Goal: Task Accomplishment & Management: Manage account settings

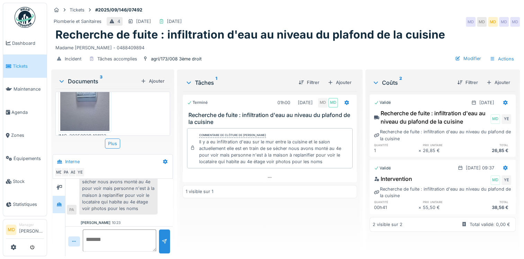
scroll to position [93, 0]
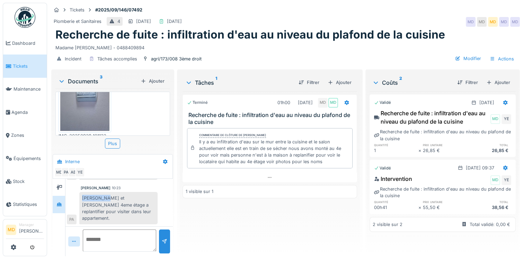
drag, startPoint x: 82, startPoint y: 193, endPoint x: 107, endPoint y: 192, distance: 24.6
click at [107, 192] on div "Anne Kouam, Mélissa Boulot et Michel Kouam 4eme étage a replantifier pour visit…" at bounding box center [118, 208] width 78 height 32
drag, startPoint x: 107, startPoint y: 192, endPoint x: 105, endPoint y: 198, distance: 6.7
click at [105, 198] on div "Anne Kouam, Mélissa Boulot et Michel Kouam 4eme étage a replantifier pour visit…" at bounding box center [118, 208] width 78 height 32
drag, startPoint x: 82, startPoint y: 190, endPoint x: 109, endPoint y: 190, distance: 26.3
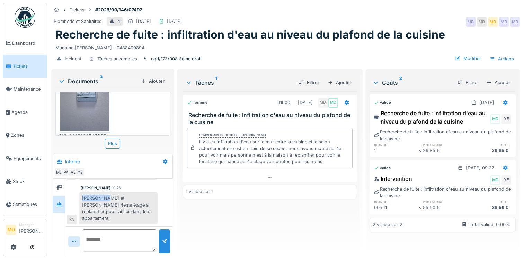
click at [109, 192] on div "Anne Kouam, Mélissa Boulot et Michel Kouam 4eme étage a replantifier pour visit…" at bounding box center [118, 208] width 78 height 32
drag, startPoint x: 109, startPoint y: 190, endPoint x: 100, endPoint y: 193, distance: 9.7
click at [100, 193] on div "Anne Kouam, Mélissa Boulot et Michel Kouam 4eme étage a replantifier pour visit…" at bounding box center [118, 208] width 78 height 32
click at [100, 192] on div "Anne Kouam, Mélissa Boulot et Michel Kouam 4eme étage a replantifier pour visit…" at bounding box center [118, 208] width 78 height 32
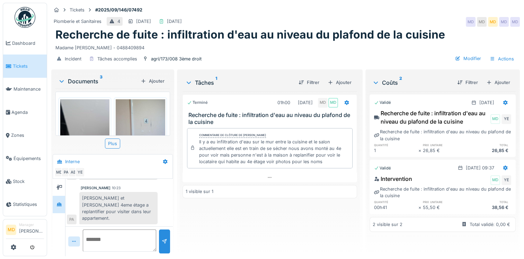
scroll to position [5, 0]
click at [83, 111] on img at bounding box center [84, 132] width 49 height 66
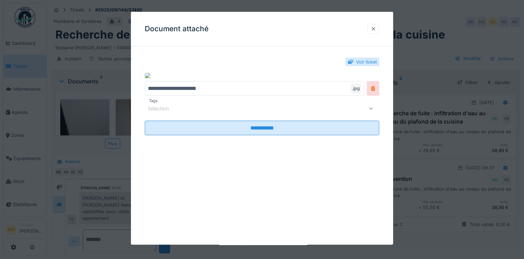
click at [373, 29] on div at bounding box center [374, 29] width 12 height 10
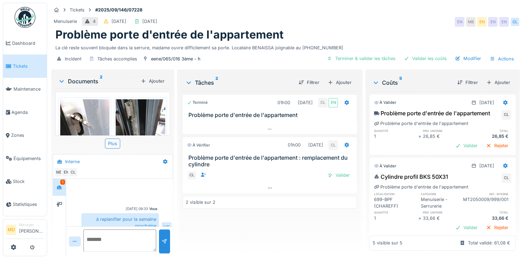
scroll to position [170, 0]
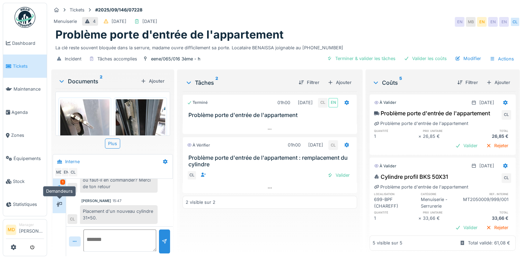
click at [57, 203] on icon at bounding box center [59, 203] width 6 height 5
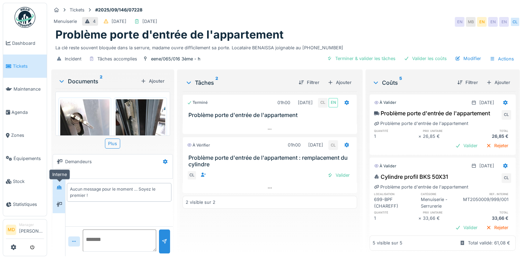
click at [61, 186] on icon at bounding box center [59, 187] width 5 height 4
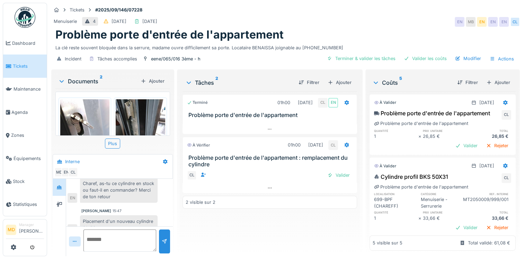
scroll to position [170, 0]
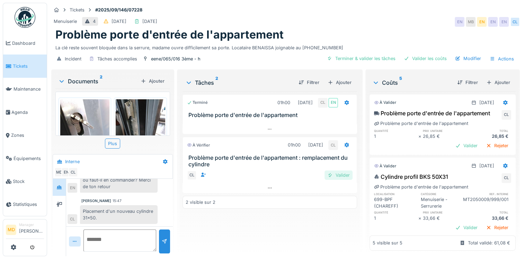
click at [333, 174] on div "Valider" at bounding box center [339, 174] width 28 height 9
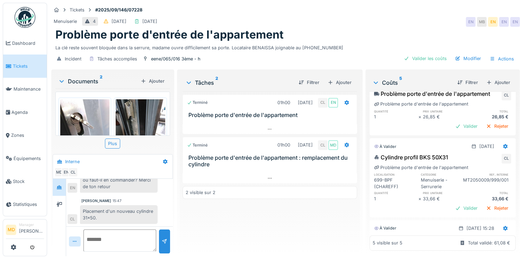
scroll to position [0, 0]
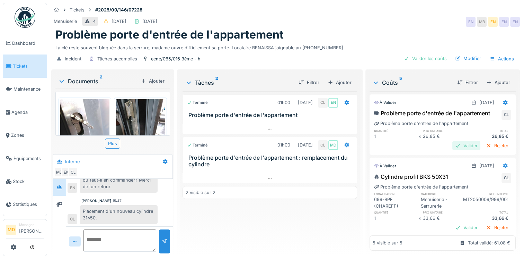
click at [453, 150] on div "Valider" at bounding box center [467, 145] width 28 height 9
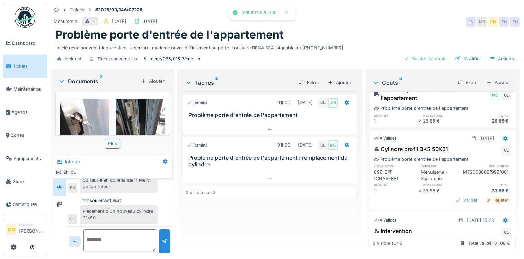
scroll to position [35, 0]
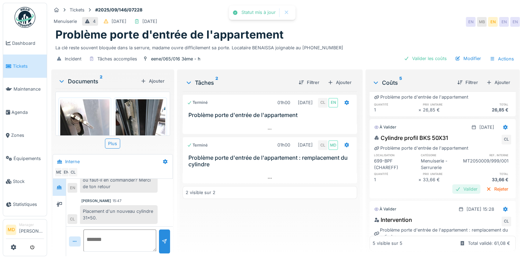
click at [455, 188] on div "Valider" at bounding box center [467, 188] width 28 height 9
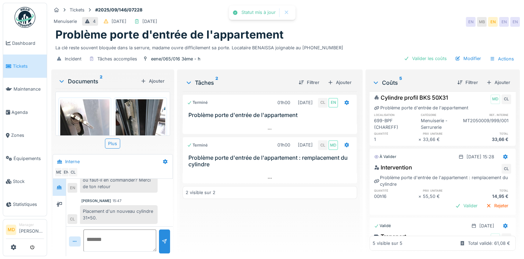
scroll to position [104, 0]
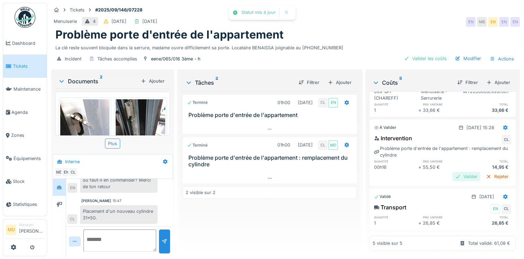
click at [453, 177] on div "Valider" at bounding box center [467, 176] width 28 height 9
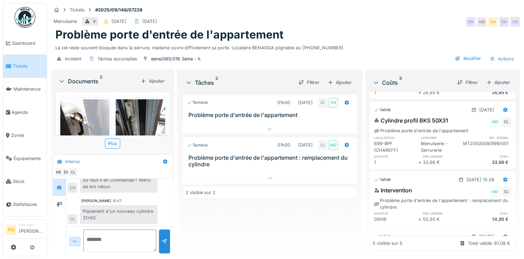
scroll to position [0, 0]
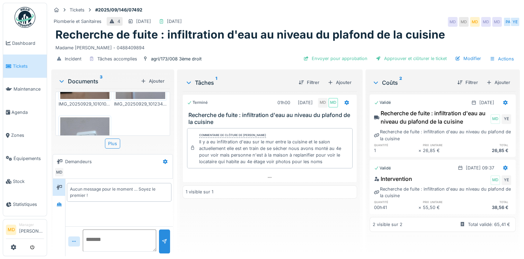
scroll to position [69, 0]
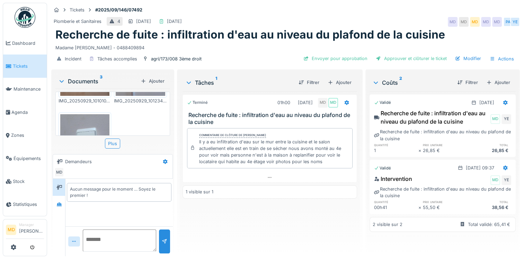
click at [84, 122] on img at bounding box center [84, 147] width 49 height 66
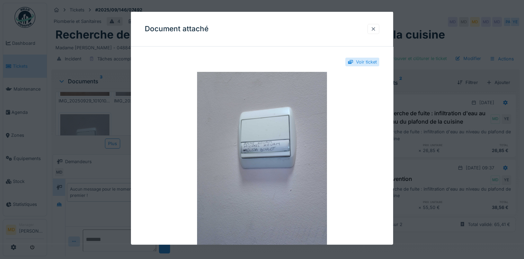
click at [376, 27] on div at bounding box center [374, 28] width 6 height 7
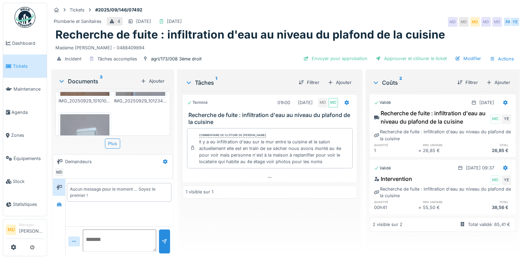
scroll to position [119, 0]
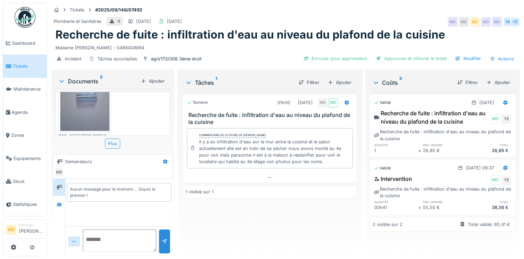
click at [90, 104] on img at bounding box center [84, 98] width 49 height 66
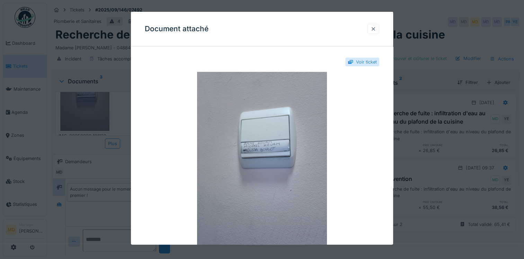
click at [379, 30] on div at bounding box center [374, 29] width 12 height 10
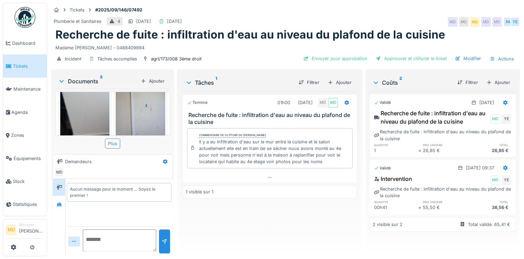
scroll to position [15, 0]
click at [144, 111] on img at bounding box center [140, 118] width 49 height 66
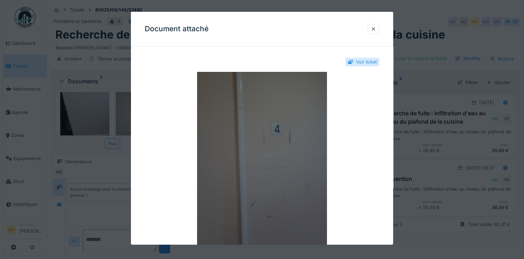
click at [250, 121] on img at bounding box center [262, 158] width 235 height 173
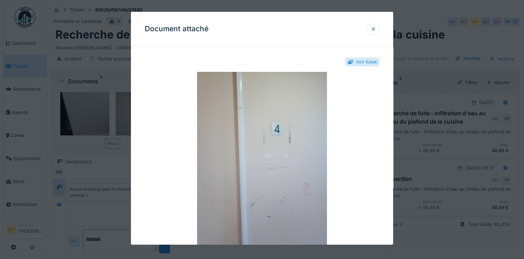
click at [373, 27] on div at bounding box center [374, 28] width 6 height 7
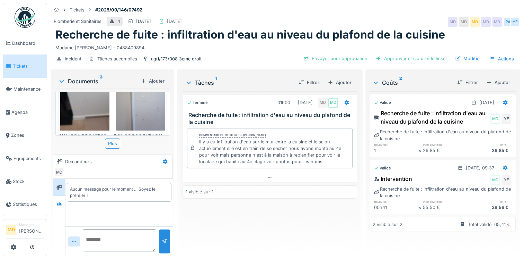
scroll to position [119, 0]
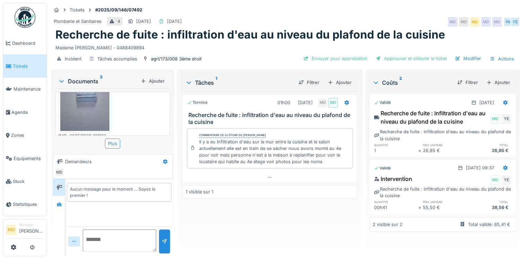
click at [85, 111] on img at bounding box center [84, 98] width 49 height 66
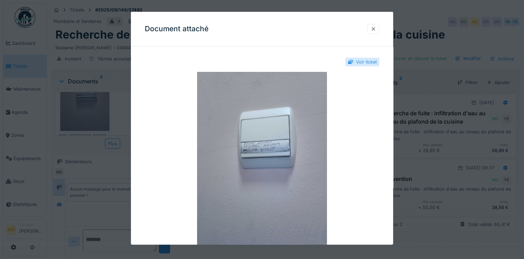
click at [376, 30] on div at bounding box center [374, 28] width 6 height 7
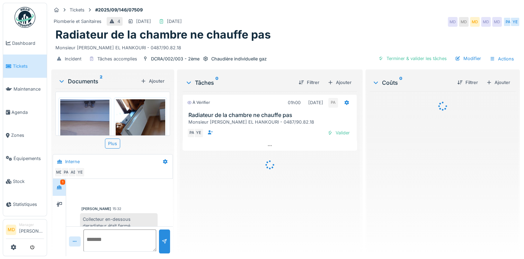
scroll to position [15, 0]
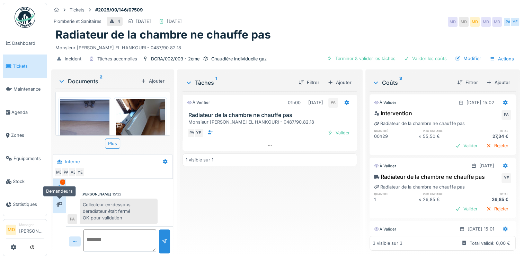
click at [60, 199] on div at bounding box center [59, 203] width 10 height 11
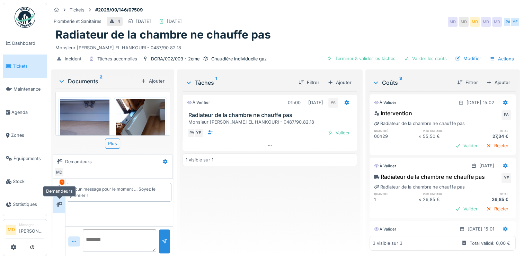
scroll to position [0, 0]
click at [60, 191] on div at bounding box center [59, 186] width 10 height 11
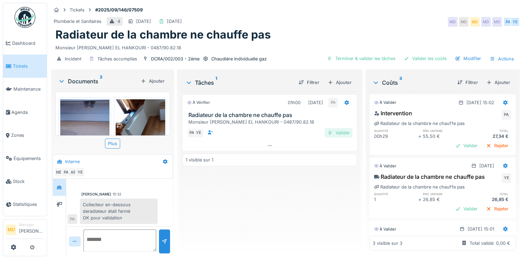
click at [329, 129] on div at bounding box center [330, 132] width 6 height 7
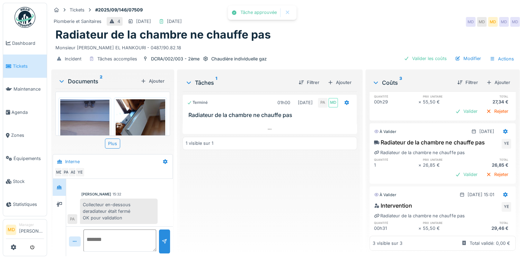
scroll to position [57, 0]
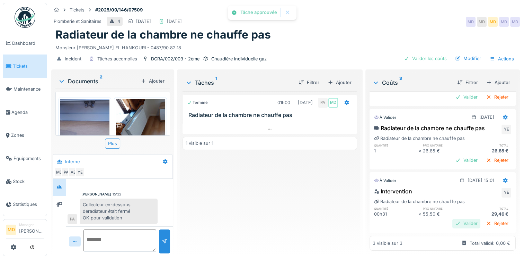
click at [457, 218] on div "Valider" at bounding box center [467, 222] width 28 height 9
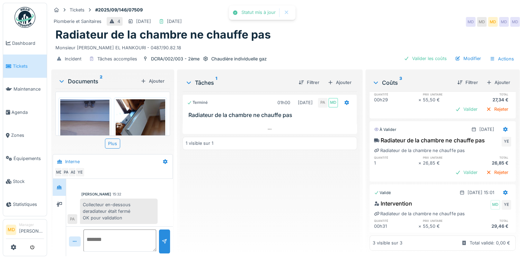
scroll to position [45, 0]
click at [453, 167] on div "Valider" at bounding box center [467, 171] width 28 height 9
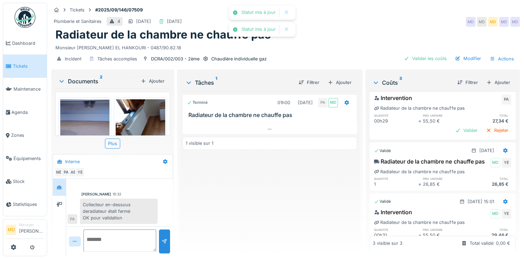
scroll to position [0, 0]
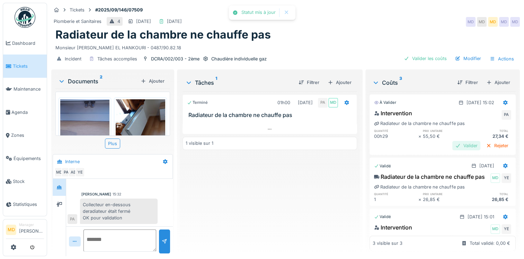
click at [459, 141] on div "Valider" at bounding box center [467, 145] width 28 height 9
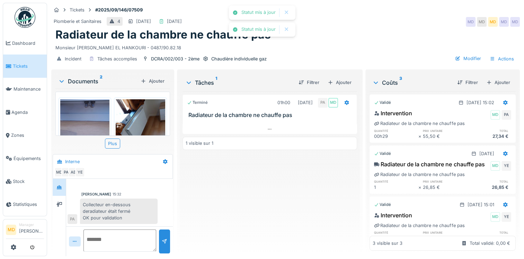
scroll to position [29, 0]
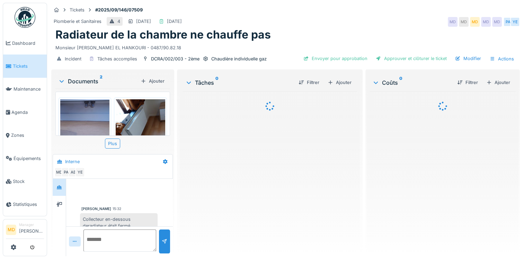
scroll to position [15, 0]
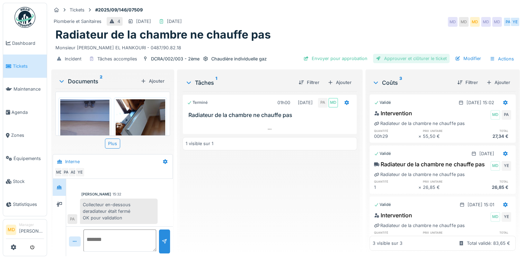
click at [379, 59] on div "Approuver et clôturer le ticket" at bounding box center [411, 58] width 77 height 9
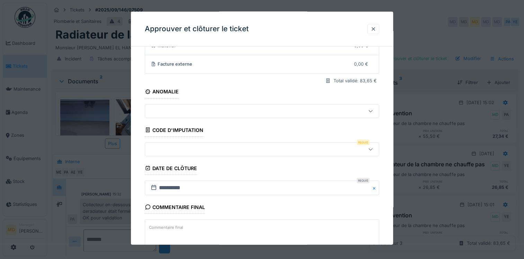
click at [185, 145] on div at bounding box center [248, 149] width 200 height 8
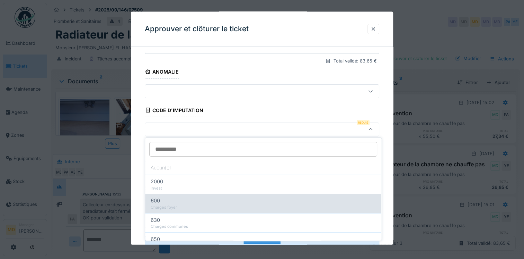
click at [178, 206] on div "Charges foyer" at bounding box center [263, 207] width 225 height 6
type input "***"
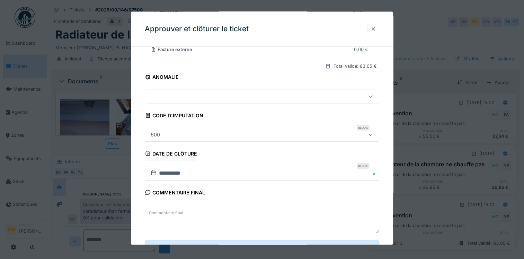
scroll to position [112, 0]
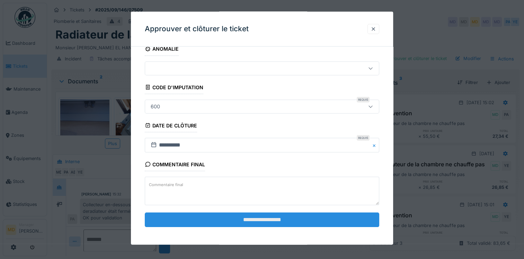
click at [254, 218] on input "**********" at bounding box center [262, 219] width 235 height 15
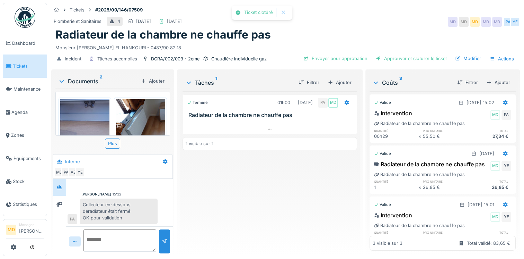
scroll to position [26, 0]
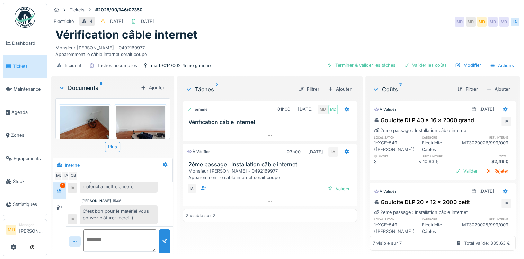
scroll to position [35, 0]
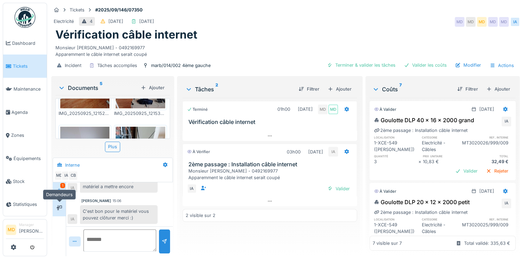
click at [60, 215] on div at bounding box center [59, 207] width 13 height 17
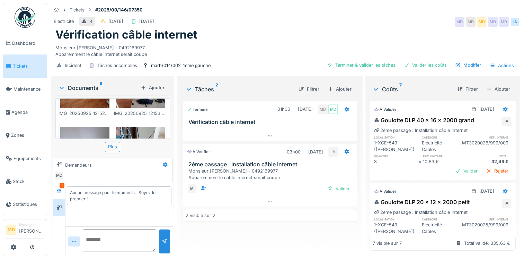
scroll to position [0, 0]
click at [61, 195] on div at bounding box center [59, 190] width 10 height 11
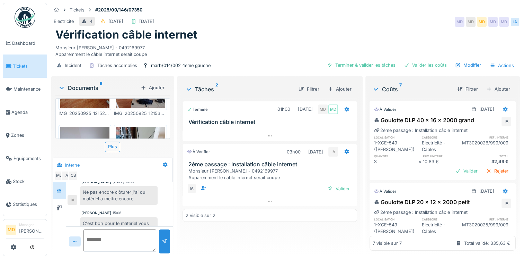
scroll to position [154, 0]
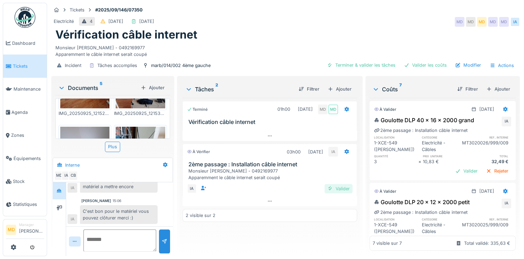
click at [339, 190] on div "Valider" at bounding box center [339, 188] width 28 height 9
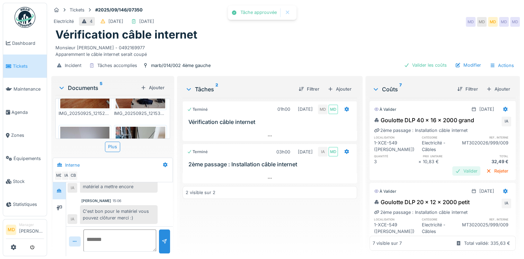
click at [453, 170] on div "Valider" at bounding box center [467, 170] width 28 height 9
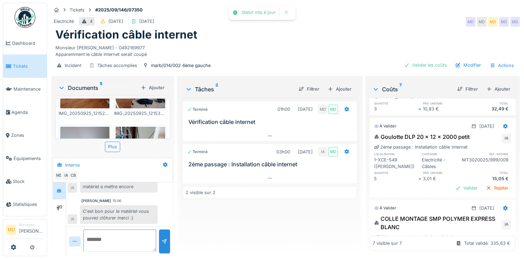
scroll to position [104, 0]
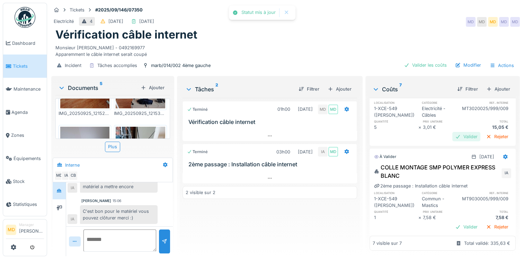
click at [458, 138] on div "Valider" at bounding box center [467, 136] width 28 height 9
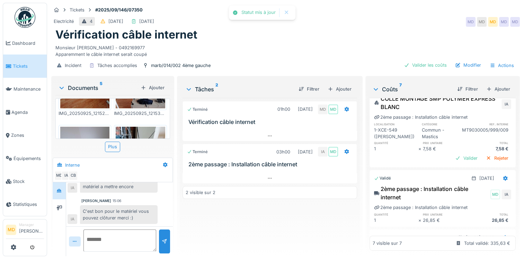
scroll to position [173, 0]
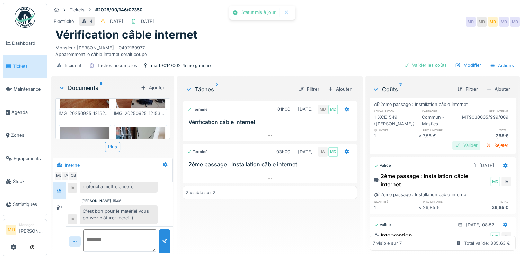
click at [454, 144] on div "Valider" at bounding box center [467, 144] width 28 height 9
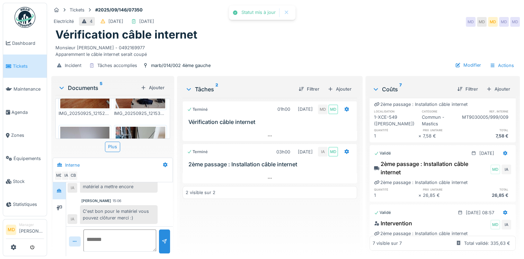
scroll to position [208, 0]
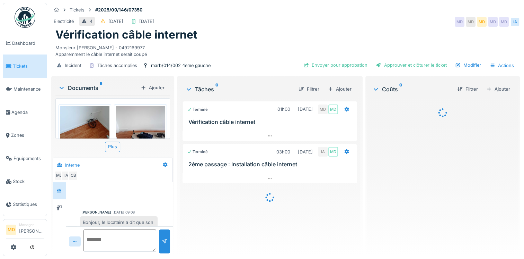
scroll to position [154, 0]
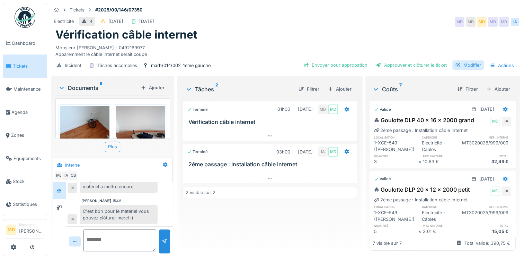
click at [462, 63] on div "Modifier" at bounding box center [469, 64] width 32 height 9
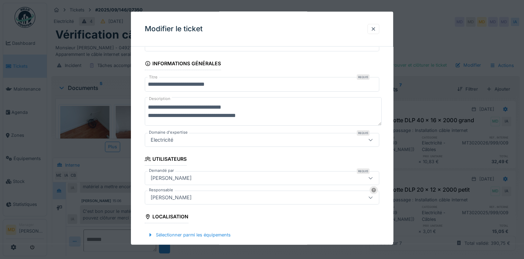
click at [166, 200] on div "[PERSON_NAME]" at bounding box center [171, 197] width 46 height 8
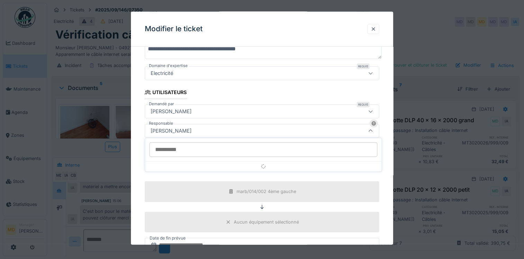
scroll to position [103, 0]
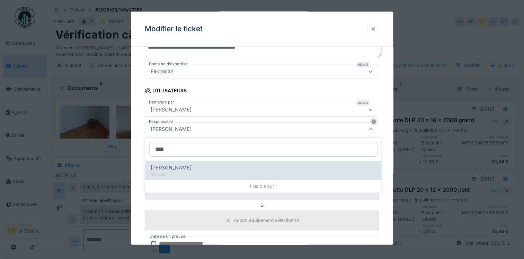
type input "****"
click at [180, 167] on span "Christian Bassette" at bounding box center [171, 168] width 41 height 8
type input "****"
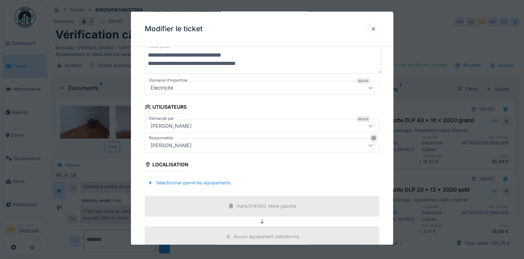
scroll to position [46, 0]
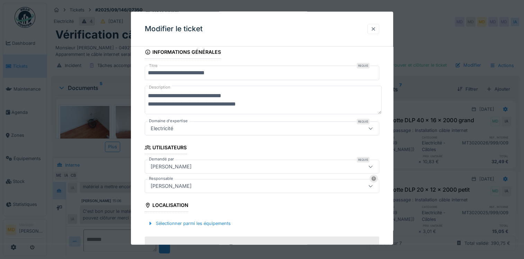
click at [375, 25] on div at bounding box center [374, 29] width 12 height 10
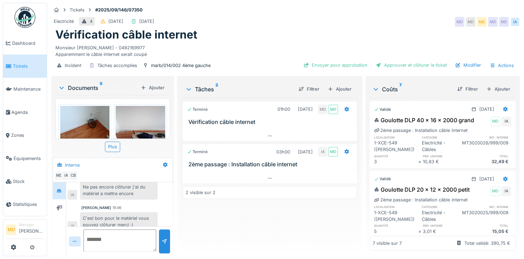
scroll to position [154, 0]
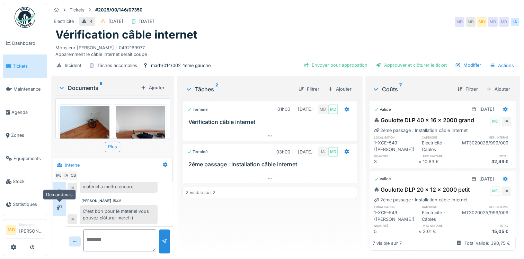
click at [60, 207] on icon at bounding box center [59, 207] width 6 height 5
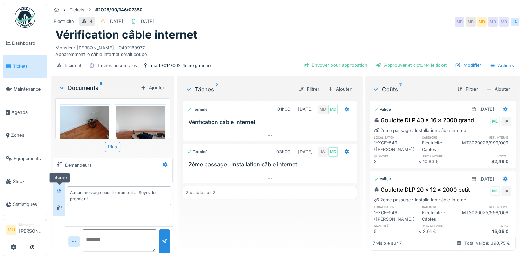
click at [61, 192] on icon at bounding box center [59, 190] width 5 height 4
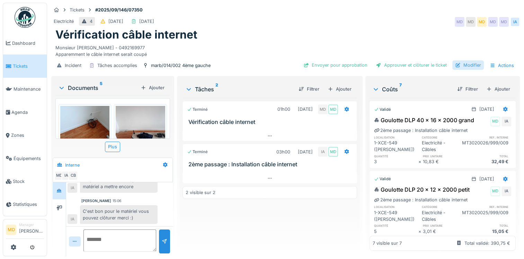
click at [474, 65] on div "Modifier" at bounding box center [469, 64] width 32 height 9
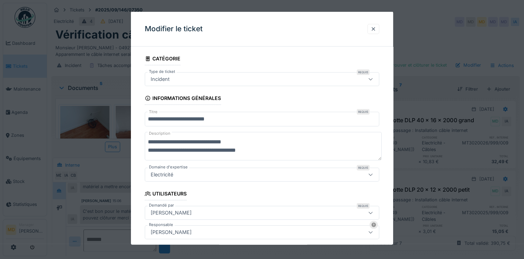
scroll to position [35, 0]
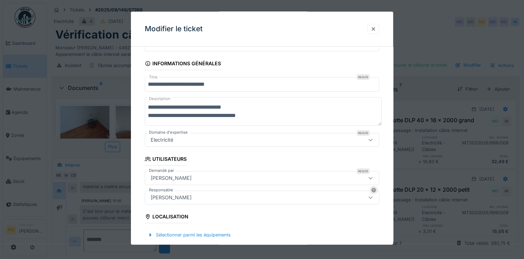
click at [184, 195] on div "[PERSON_NAME]" at bounding box center [248, 197] width 200 height 8
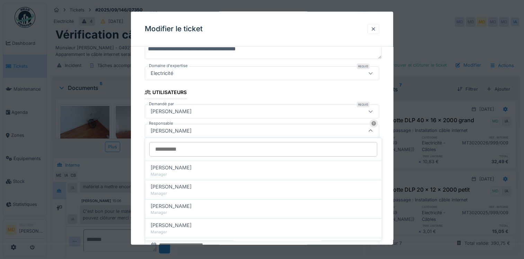
scroll to position [103, 0]
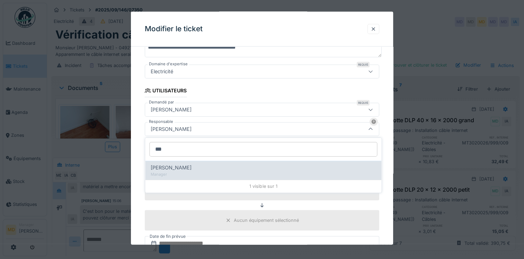
type input "***"
click at [179, 173] on div "Manager" at bounding box center [263, 174] width 225 height 6
type input "****"
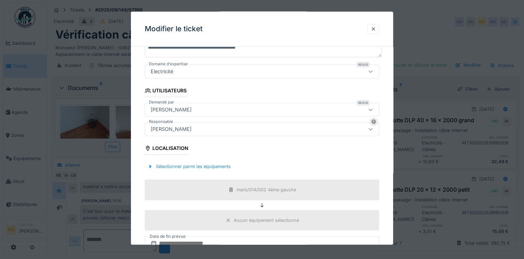
click at [141, 156] on div "**********" at bounding box center [262, 156] width 262 height 414
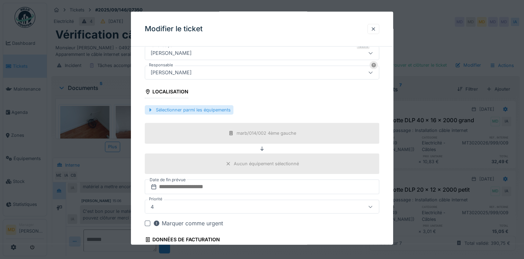
scroll to position [219, 0]
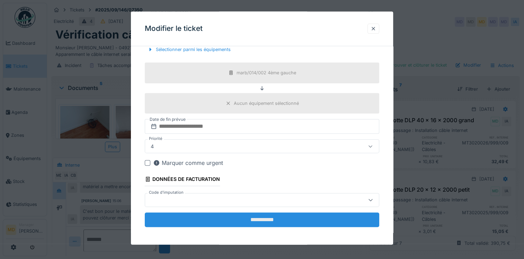
click at [268, 221] on input "**********" at bounding box center [262, 219] width 235 height 15
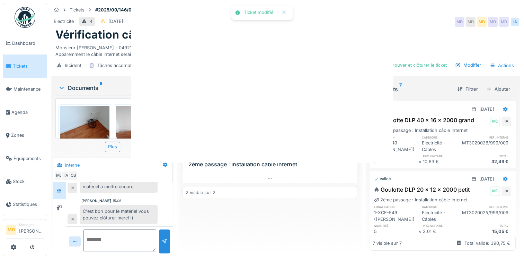
scroll to position [0, 0]
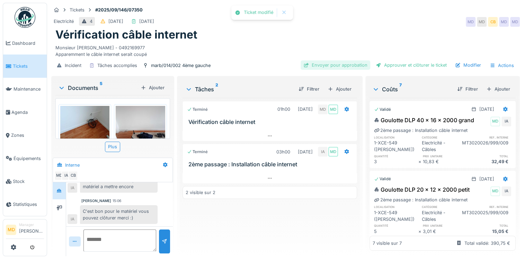
click at [335, 64] on div "Envoyer pour approbation" at bounding box center [336, 64] width 70 height 9
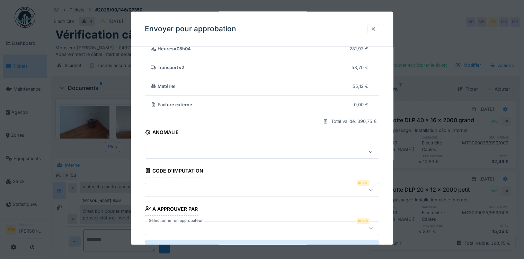
scroll to position [57, 0]
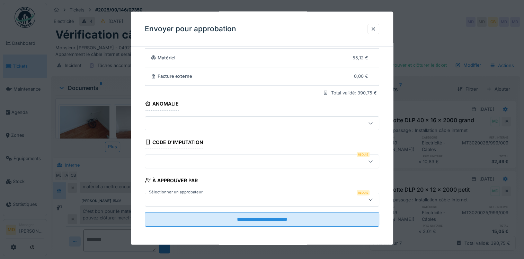
click at [177, 162] on div at bounding box center [248, 161] width 200 height 8
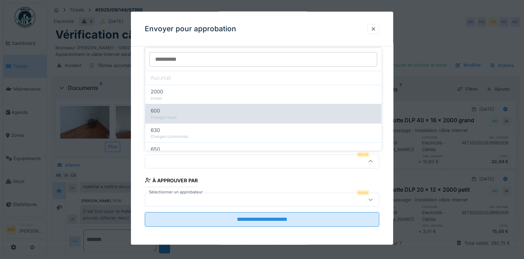
click at [169, 112] on div "600" at bounding box center [263, 111] width 225 height 8
type input "***"
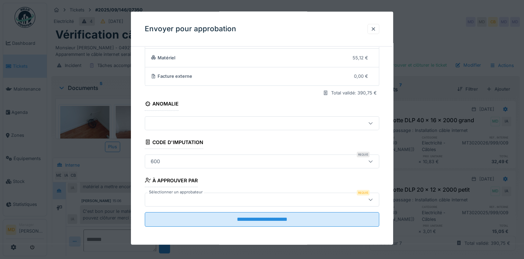
click at [212, 198] on div at bounding box center [248, 199] width 200 height 8
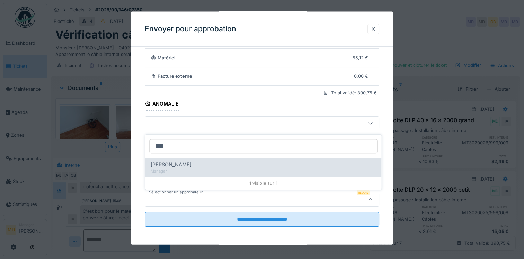
type input "****"
click at [171, 167] on span "[PERSON_NAME]" at bounding box center [171, 164] width 41 height 8
type input "****"
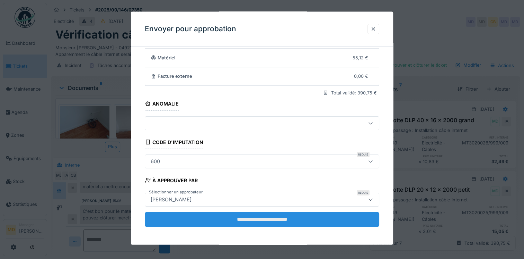
click at [241, 218] on input "**********" at bounding box center [262, 218] width 235 height 15
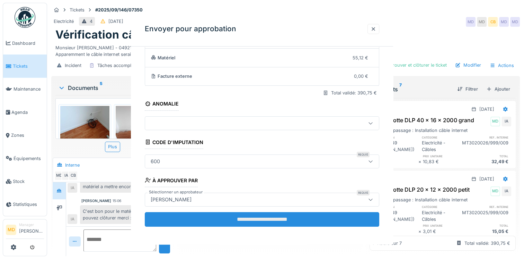
scroll to position [0, 0]
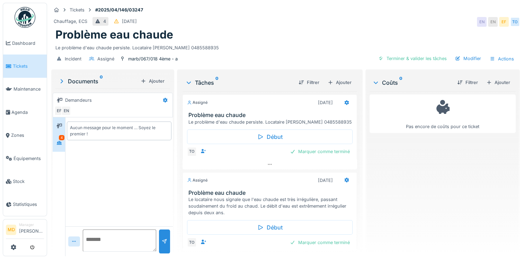
click at [60, 142] on icon at bounding box center [59, 143] width 5 height 4
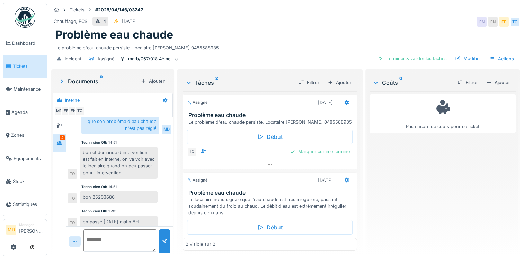
scroll to position [140, 0]
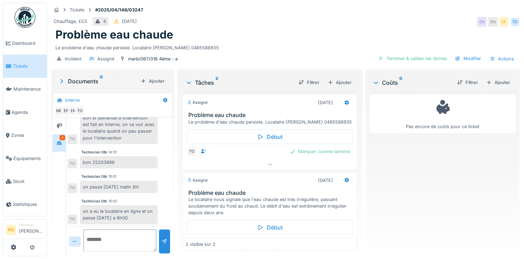
click at [106, 239] on textarea at bounding box center [120, 240] width 73 height 22
type textarea "**********"
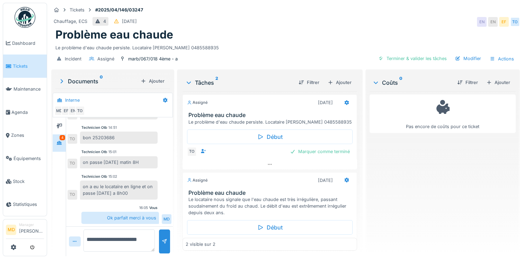
scroll to position [164, 0]
click at [59, 123] on icon at bounding box center [59, 125] width 6 height 5
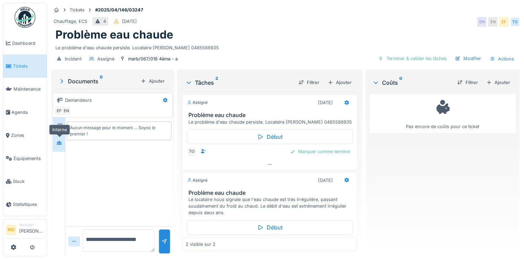
click at [62, 141] on div at bounding box center [59, 142] width 10 height 9
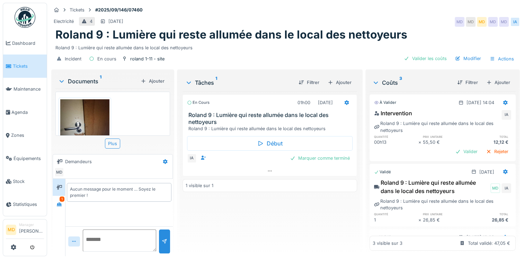
scroll to position [39, 0]
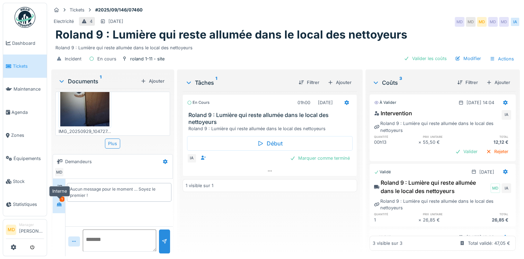
click at [60, 204] on icon at bounding box center [59, 204] width 5 height 4
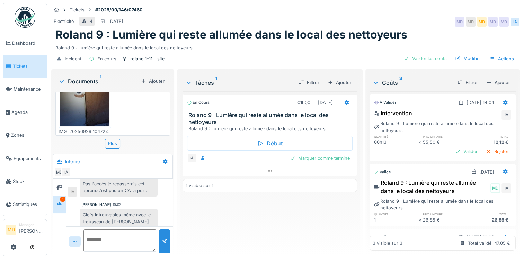
scroll to position [0, 0]
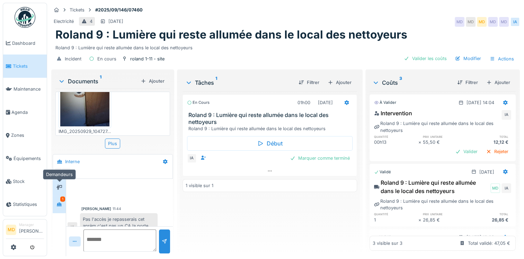
click at [58, 185] on icon at bounding box center [59, 187] width 6 height 5
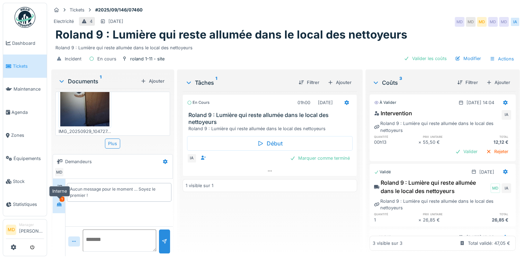
click at [62, 205] on div at bounding box center [59, 204] width 10 height 9
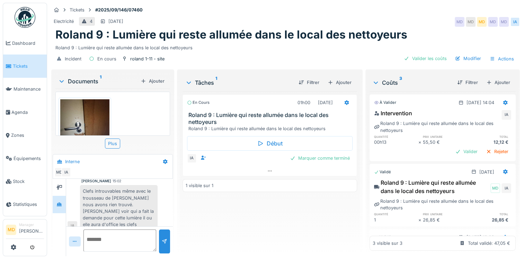
scroll to position [39, 0]
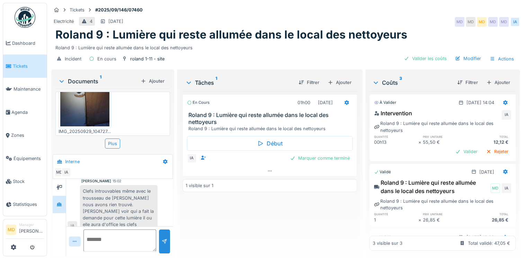
click at [79, 98] on img at bounding box center [84, 93] width 49 height 66
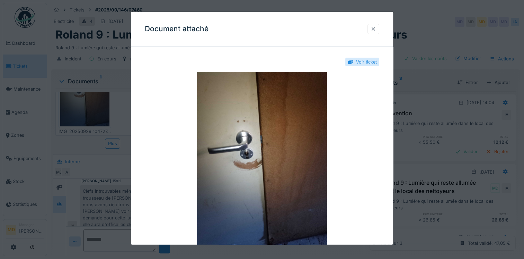
click at [373, 27] on div at bounding box center [374, 29] width 12 height 10
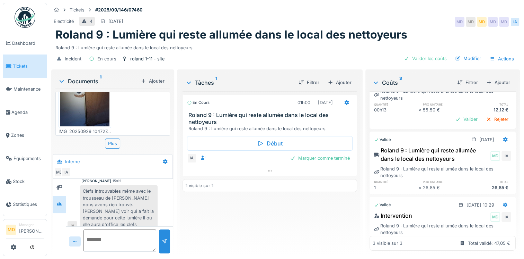
scroll to position [0, 0]
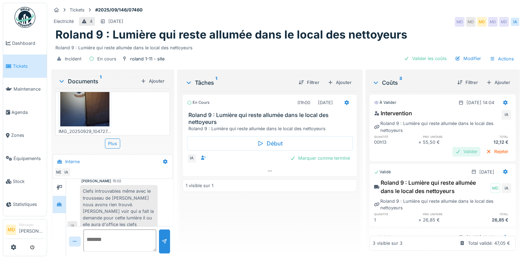
click at [455, 147] on div "Valider" at bounding box center [467, 151] width 28 height 9
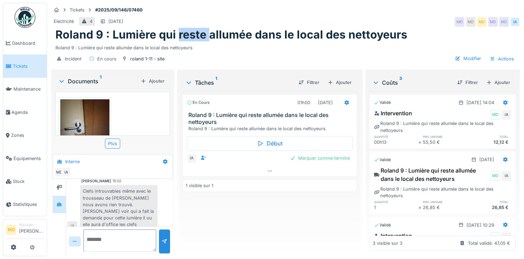
drag, startPoint x: 179, startPoint y: 30, endPoint x: 207, endPoint y: 32, distance: 27.8
click at [207, 32] on h1 "Roland 9 : Lumière qui reste allumée dans le local des nettoyeurs" at bounding box center [231, 34] width 352 height 13
drag, startPoint x: 207, startPoint y: 32, endPoint x: 166, endPoint y: 33, distance: 40.6
click at [166, 33] on h1 "Roland 9 : Lumière qui reste allumée dans le local des nettoyeurs" at bounding box center [231, 34] width 352 height 13
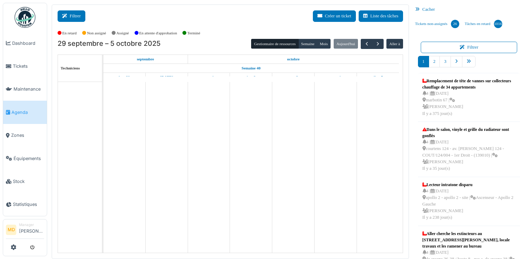
click at [75, 16] on button "Filtrer" at bounding box center [72, 15] width 28 height 11
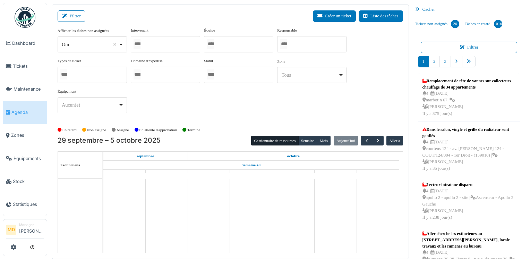
click at [183, 46] on div at bounding box center [165, 44] width 69 height 16
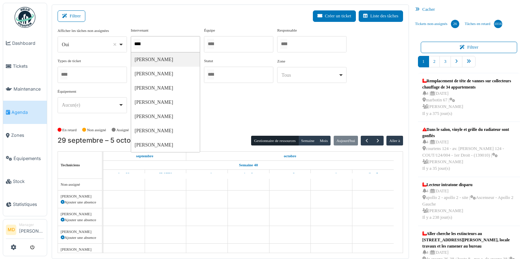
type input "*****"
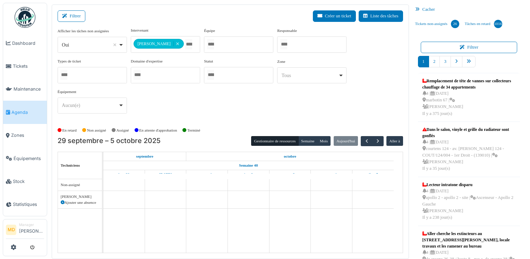
click at [344, 97] on div "**********" at bounding box center [230, 72] width 345 height 91
click at [311, 134] on div "En retard Non assigné Assigné En attente d'approbation Terminé" at bounding box center [230, 129] width 345 height 11
click at [308, 137] on button "Semaine" at bounding box center [307, 141] width 19 height 10
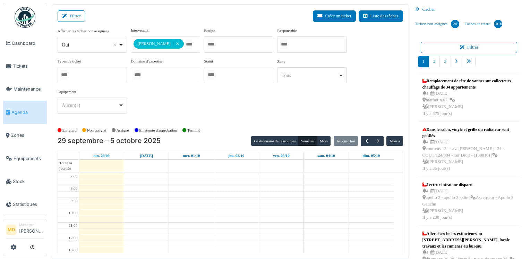
click at [419, 5] on div "Cacher" at bounding box center [468, 10] width 113 height 10
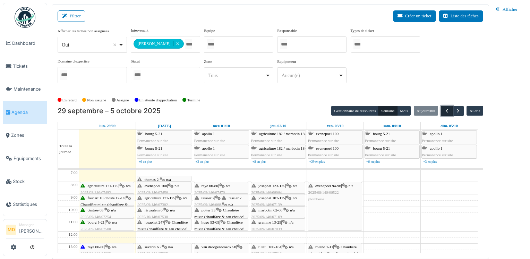
click at [448, 112] on span "button" at bounding box center [447, 111] width 6 height 6
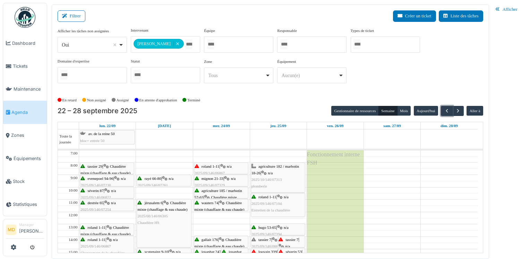
click at [274, 199] on div "roland 1-11 | n/a 2025/09/146/07104 Entretien de la chaudière" at bounding box center [277, 203] width 53 height 20
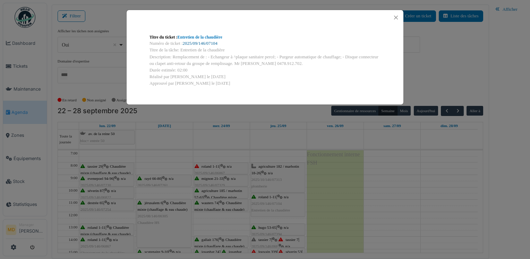
click at [196, 42] on link "2025/09/146/07104" at bounding box center [200, 43] width 35 height 5
click at [397, 16] on button "Close" at bounding box center [395, 17] width 9 height 9
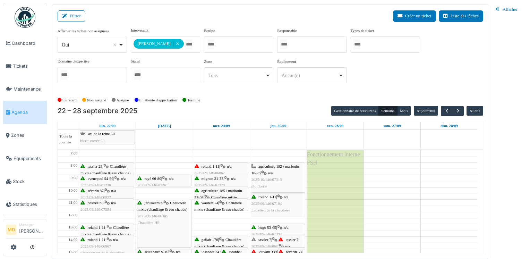
click at [93, 228] on div "roland 1-11 | Chaudière mixte (chauffage & eau chaude) 2025/09/146/07071 Plus d…" at bounding box center [106, 240] width 53 height 33
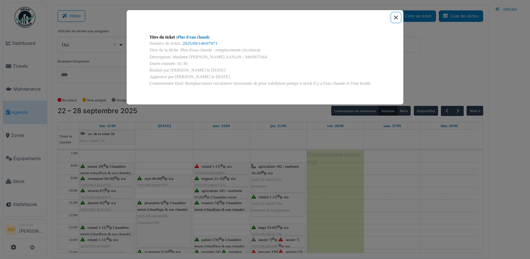
click at [396, 15] on button "Close" at bounding box center [395, 17] width 9 height 9
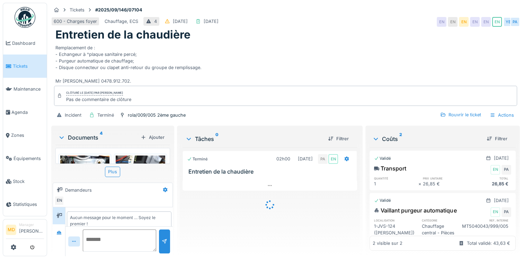
scroll to position [7, 0]
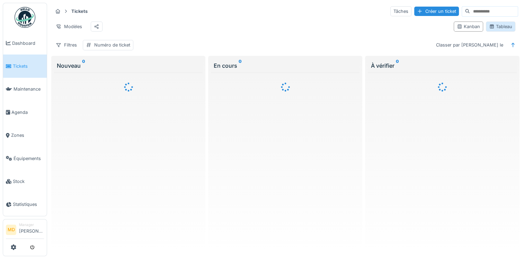
click at [488, 25] on div "Tableau" at bounding box center [500, 26] width 29 height 10
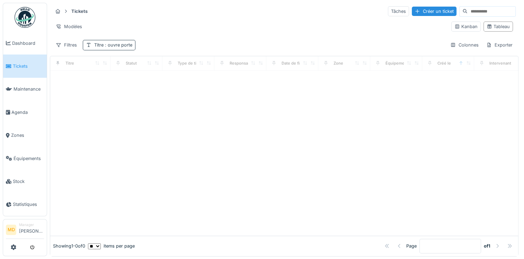
click at [119, 44] on span ": ouvre porte" at bounding box center [118, 44] width 29 height 5
click at [155, 62] on div "Supprimer" at bounding box center [137, 62] width 36 height 9
click at [76, 45] on div "Filtres" at bounding box center [66, 45] width 27 height 10
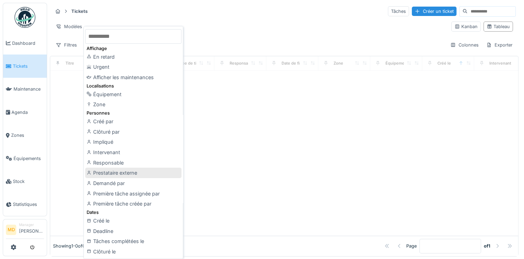
click at [113, 172] on div "Prestataire externe" at bounding box center [133, 172] width 96 height 10
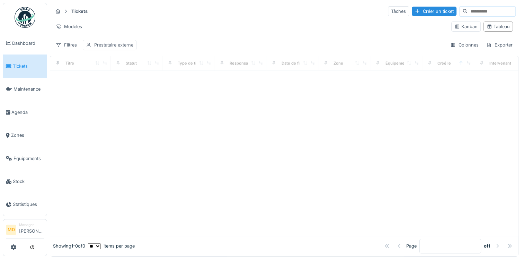
click at [118, 44] on div "Prestataire externe" at bounding box center [113, 45] width 39 height 7
click at [110, 76] on div "Prestataire externe" at bounding box center [116, 78] width 54 height 8
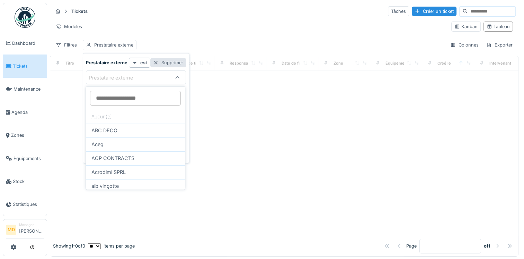
click at [160, 63] on div "Supprimer" at bounding box center [168, 62] width 36 height 9
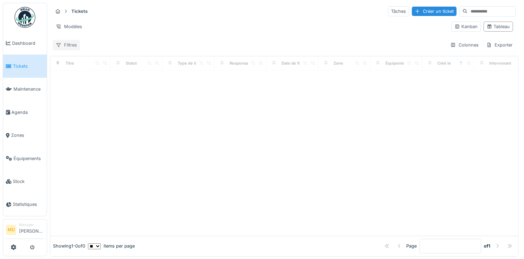
click at [60, 45] on icon at bounding box center [59, 45] width 6 height 5
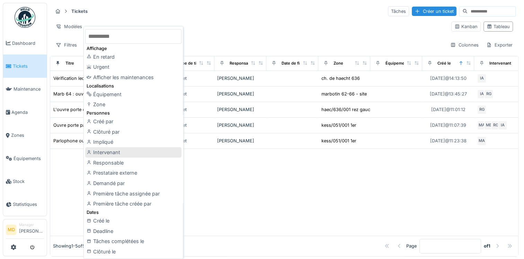
click at [110, 150] on div "Intervenant" at bounding box center [133, 152] width 96 height 10
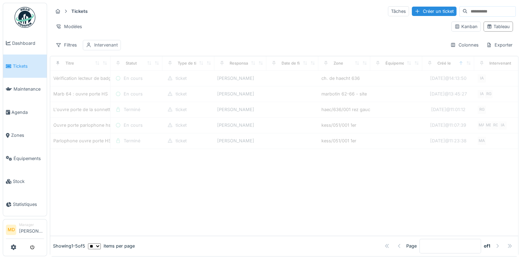
click at [101, 44] on div "Intervenant" at bounding box center [106, 45] width 24 height 7
click at [114, 76] on div "Intervenant" at bounding box center [107, 78] width 37 height 8
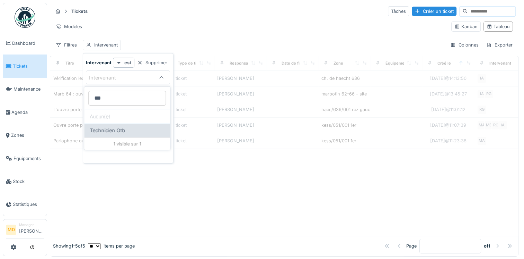
type input "***"
click at [110, 131] on span "Technicien Otb" at bounding box center [107, 130] width 35 height 8
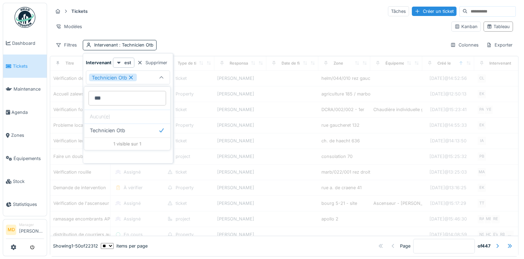
type input "****"
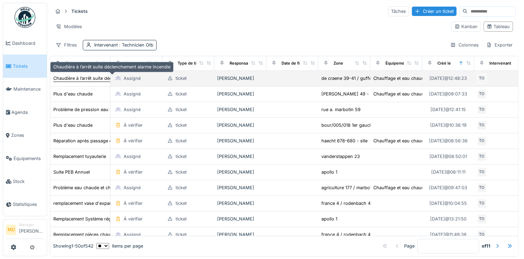
click at [82, 76] on div "Chaudière à l’arrêt suite déclenchement alarme incendie" at bounding box center [111, 78] width 117 height 7
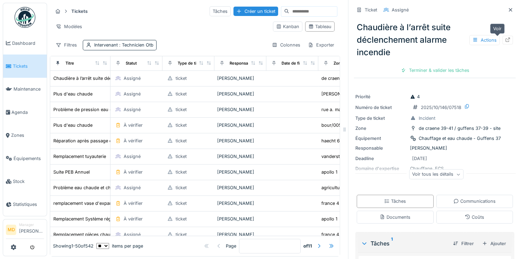
click at [503, 40] on div at bounding box center [508, 40] width 10 height 9
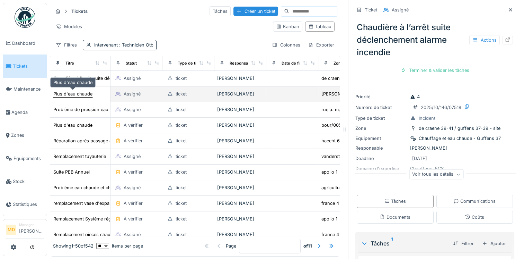
click at [83, 95] on div "Plus d'eau chaude" at bounding box center [72, 93] width 39 height 7
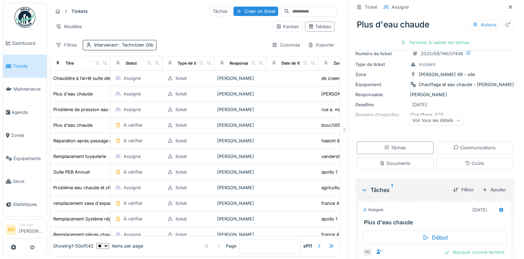
scroll to position [70, 0]
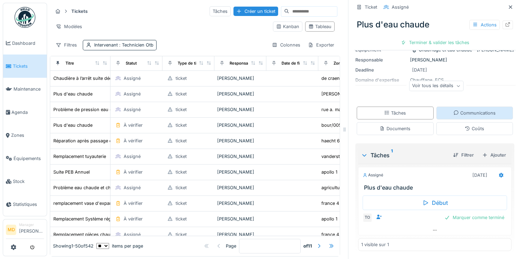
click at [442, 114] on div "Communications" at bounding box center [475, 112] width 77 height 13
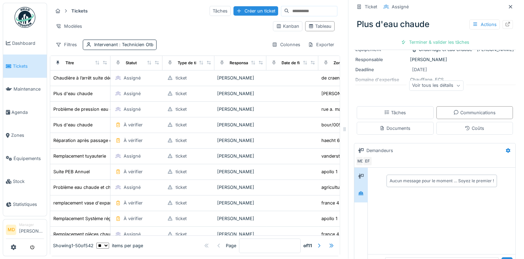
click at [359, 191] on icon at bounding box center [361, 193] width 5 height 4
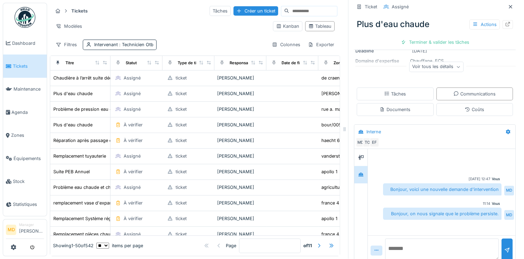
scroll to position [98, 0]
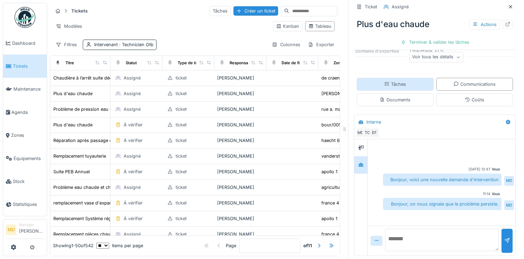
click at [388, 81] on div "Tâches" at bounding box center [395, 84] width 22 height 7
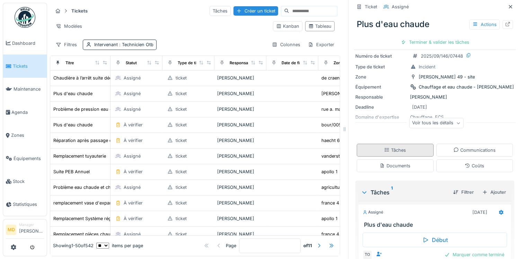
scroll to position [0, 0]
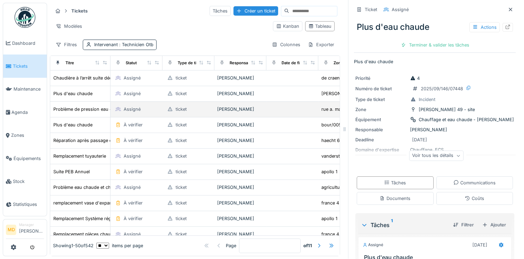
click at [81, 107] on td "Problème de pression eau et fuite sur le vase d'expansion" at bounding box center [80, 110] width 60 height 16
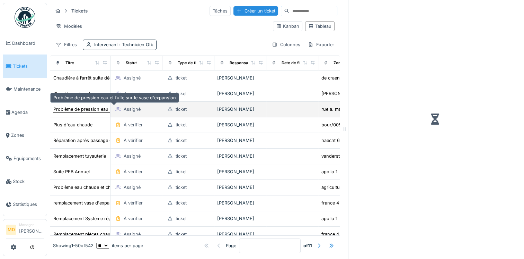
click at [80, 106] on div "Problème de pression eau et fuite sur le vase d'expansion" at bounding box center [114, 109] width 123 height 7
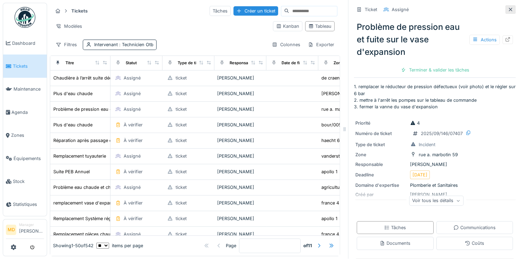
click at [509, 8] on icon at bounding box center [510, 9] width 3 height 3
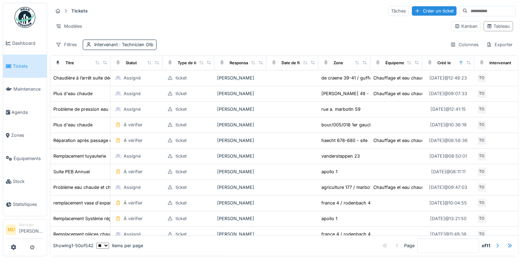
click at [300, 31] on div "Tickets Tâches Créer un ticket Modèles Kanban Tableau Filtres Intervenant : Tec…" at bounding box center [284, 27] width 469 height 50
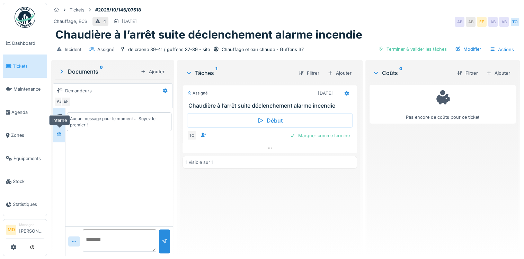
click at [57, 134] on icon at bounding box center [59, 133] width 6 height 5
click at [266, 151] on div at bounding box center [270, 148] width 175 height 10
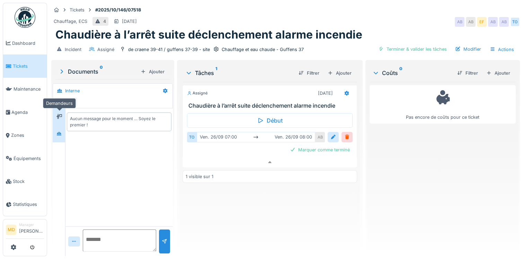
click at [55, 112] on div at bounding box center [59, 116] width 10 height 9
click at [66, 131] on div "Aucun message pour le moment … Soyez le premier !" at bounding box center [118, 167] width 107 height 118
click at [62, 129] on div at bounding box center [59, 133] width 10 height 9
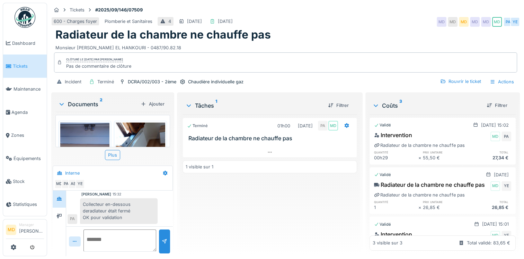
scroll to position [5, 0]
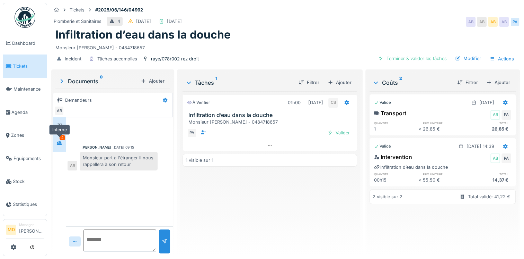
click at [62, 142] on icon at bounding box center [59, 142] width 6 height 5
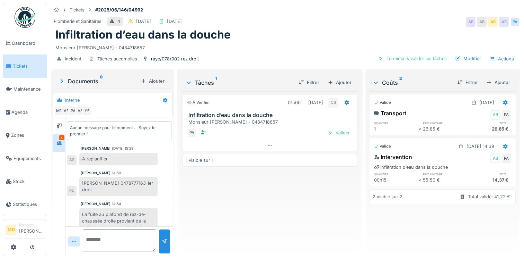
scroll to position [21, 0]
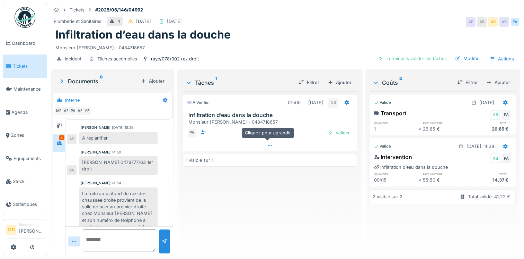
click at [269, 142] on div at bounding box center [270, 145] width 174 height 10
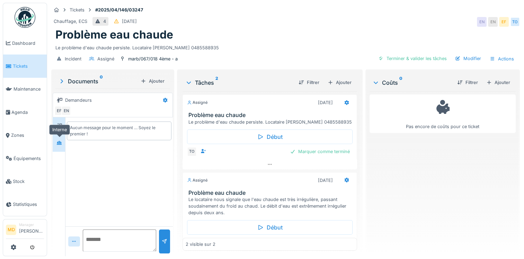
click at [61, 143] on icon at bounding box center [59, 143] width 5 height 4
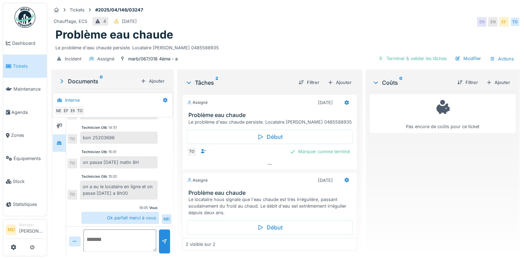
scroll to position [164, 0]
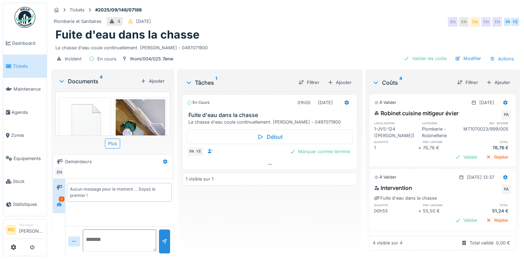
click at [61, 196] on div "3" at bounding box center [62, 198] width 6 height 5
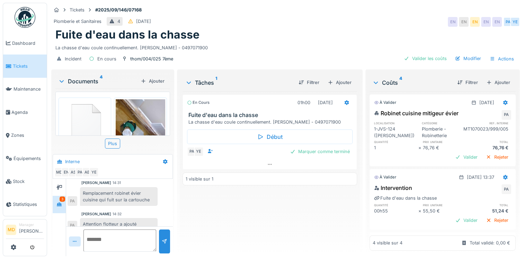
scroll to position [5, 0]
click at [58, 185] on icon at bounding box center [59, 187] width 6 height 5
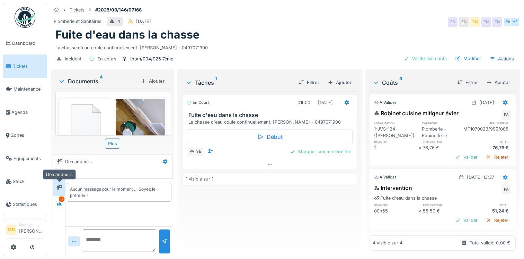
scroll to position [0, 0]
click at [62, 203] on div at bounding box center [59, 203] width 10 height 11
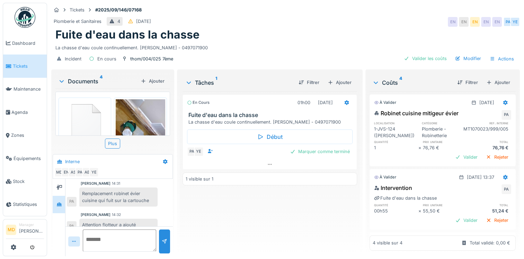
scroll to position [64, 0]
click at [332, 147] on div "Marquer comme terminé" at bounding box center [319, 151] width 65 height 9
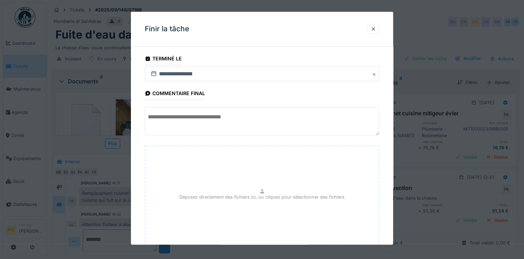
scroll to position [49, 0]
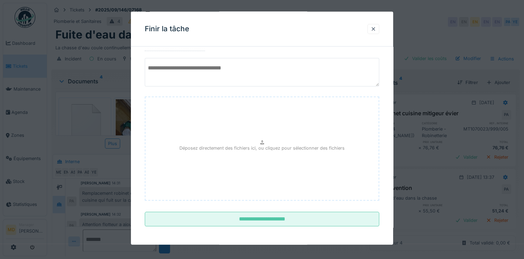
click at [233, 220] on input "**********" at bounding box center [262, 218] width 235 height 15
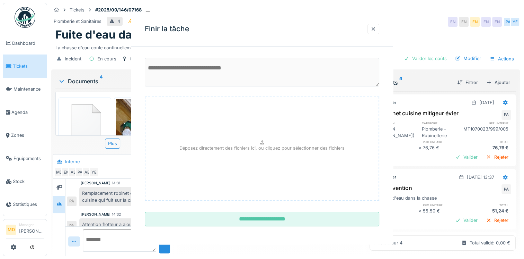
scroll to position [0, 0]
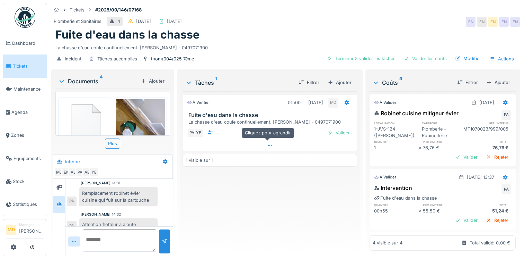
click at [268, 143] on icon at bounding box center [270, 145] width 6 height 5
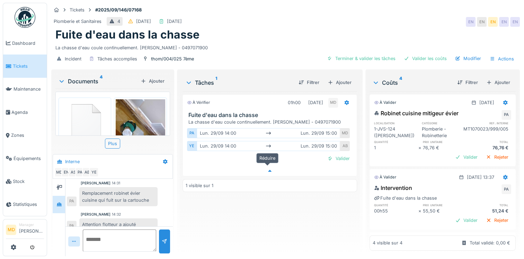
click at [267, 168] on icon at bounding box center [270, 170] width 6 height 5
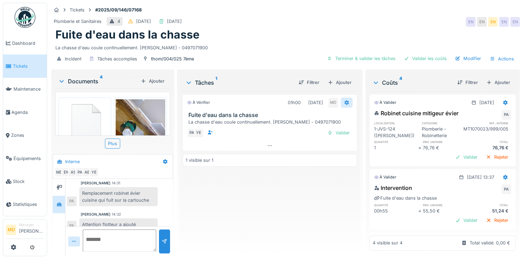
click at [345, 100] on icon at bounding box center [347, 102] width 5 height 5
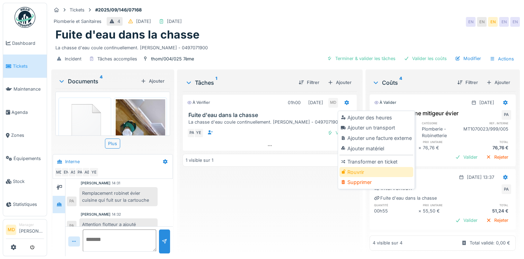
click at [350, 167] on div "Rouvrir" at bounding box center [377, 172] width 74 height 10
